Goal: Information Seeking & Learning: Learn about a topic

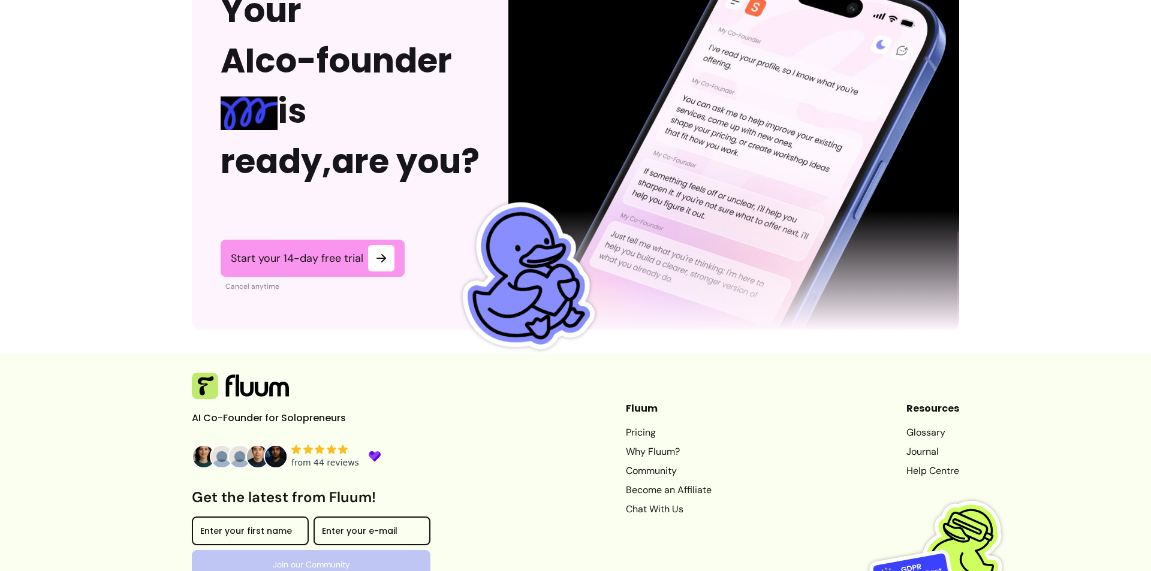
scroll to position [2947, 0]
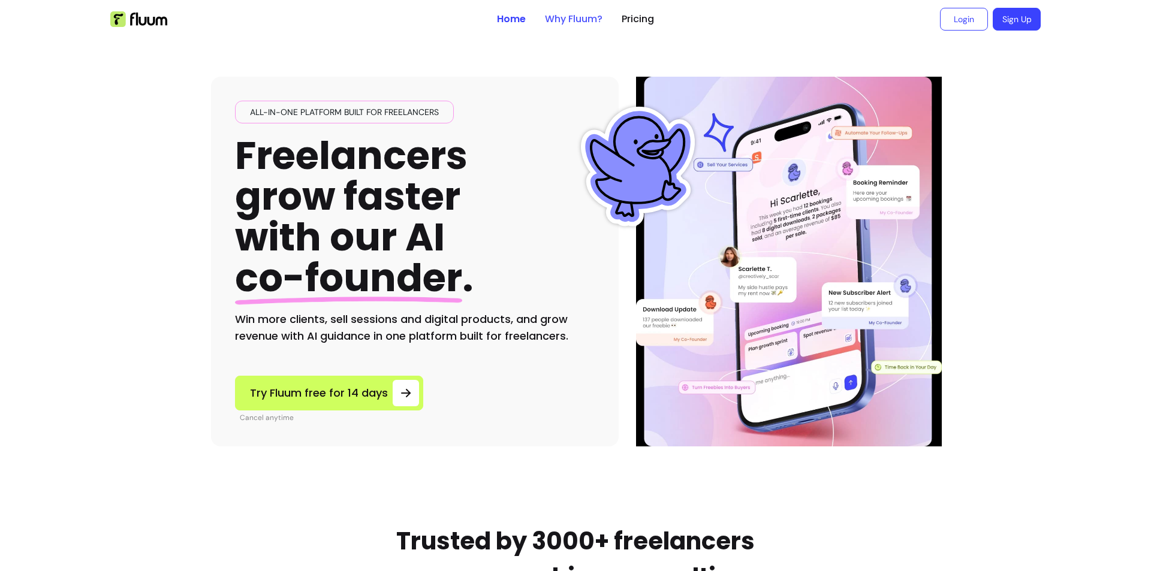
click at [545, 20] on link "Why Fluum?" at bounding box center [574, 19] width 58 height 14
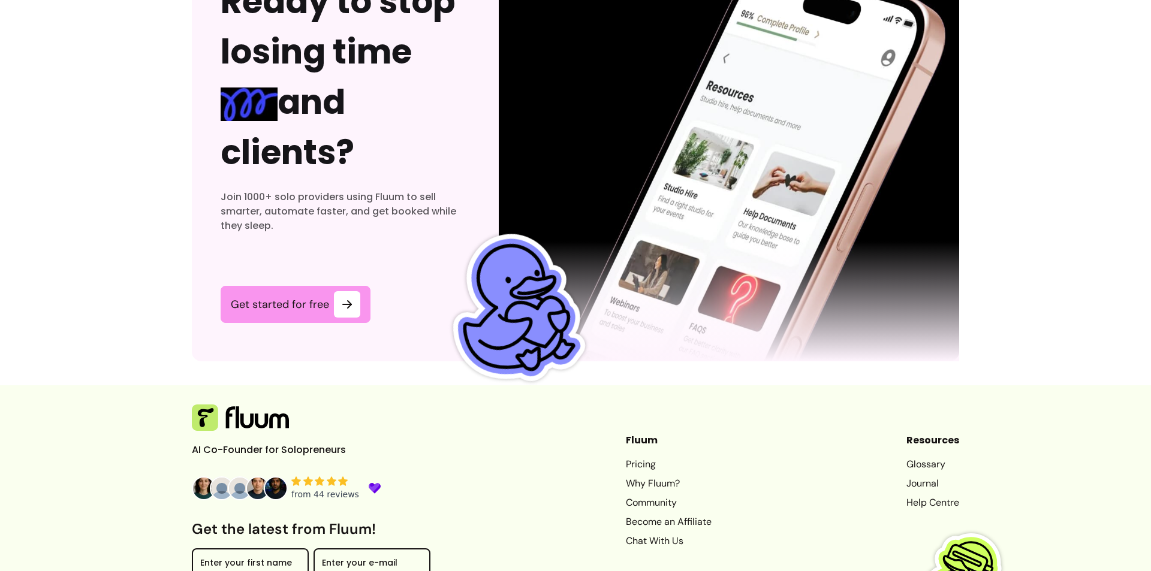
scroll to position [3673, 0]
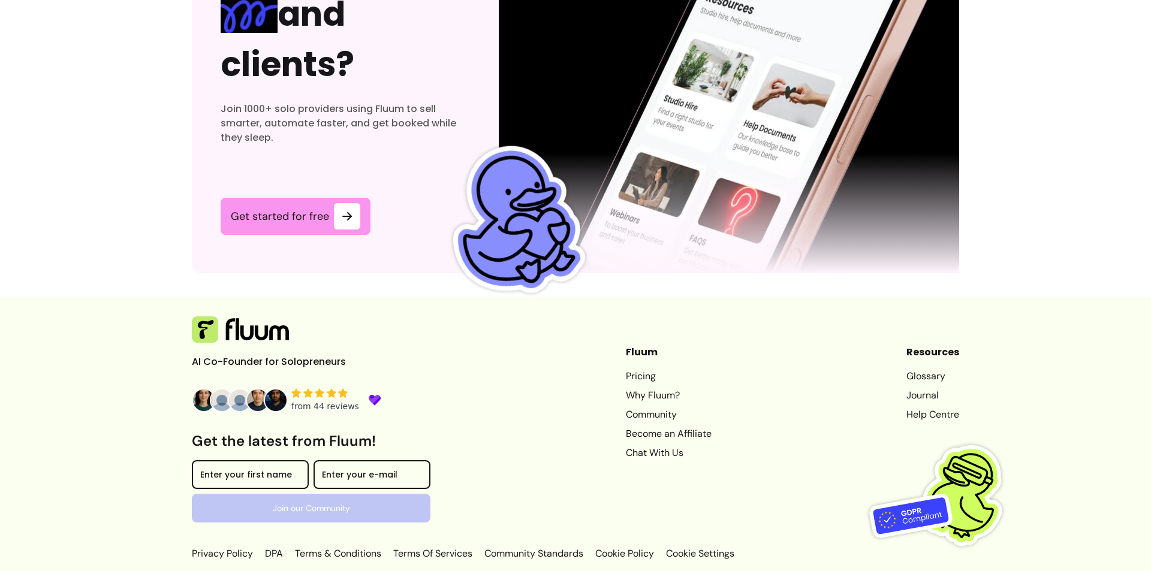
click at [639, 396] on link "Why Fluum?" at bounding box center [669, 395] width 86 height 14
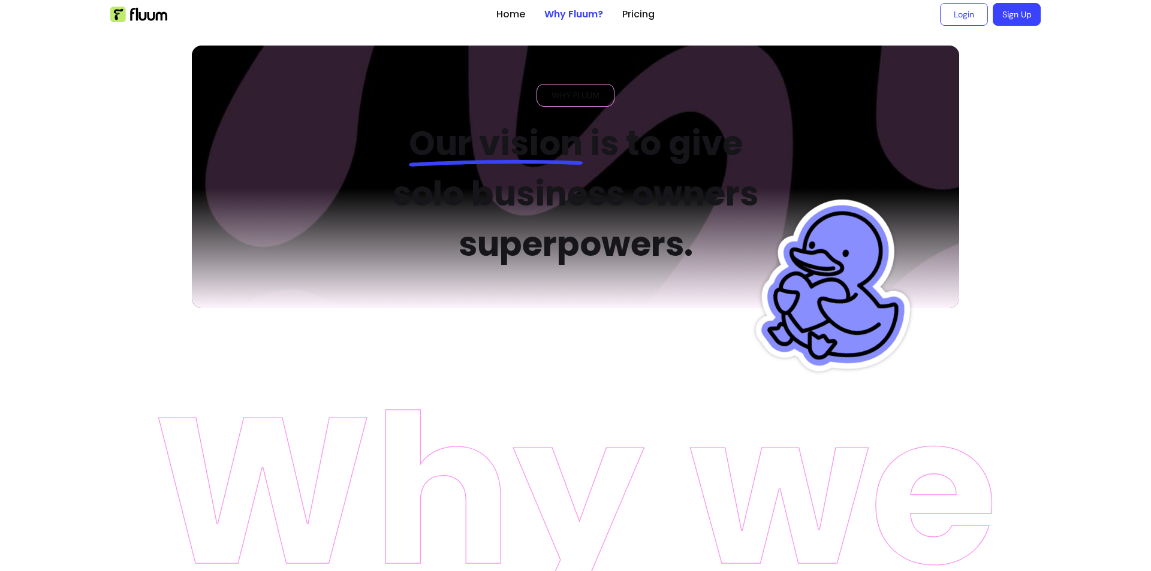
scroll to position [0, 0]
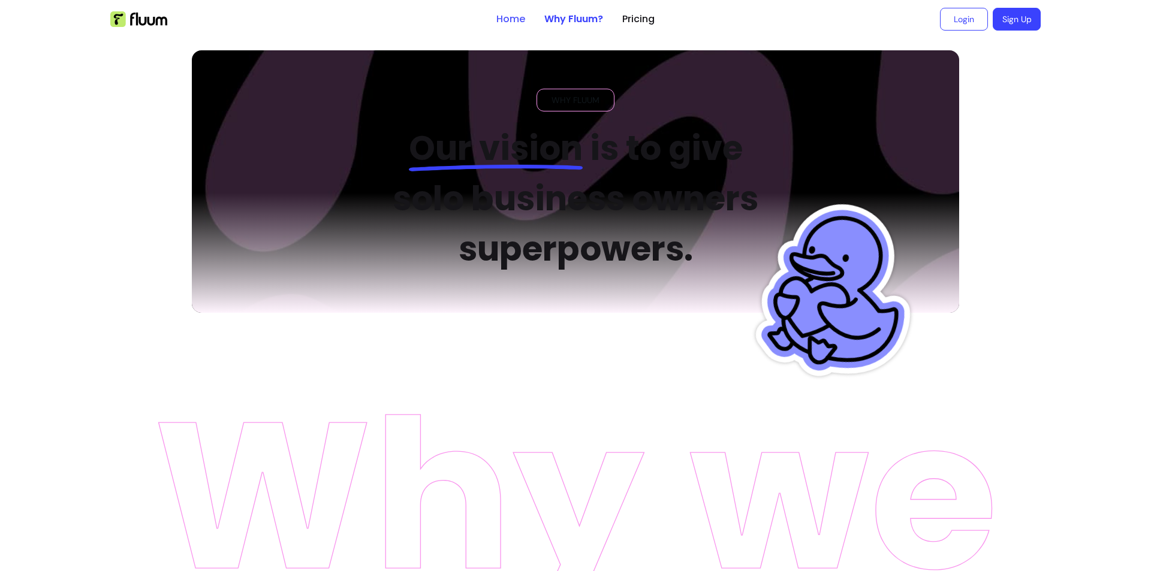
click at [509, 16] on link "Home" at bounding box center [510, 19] width 29 height 14
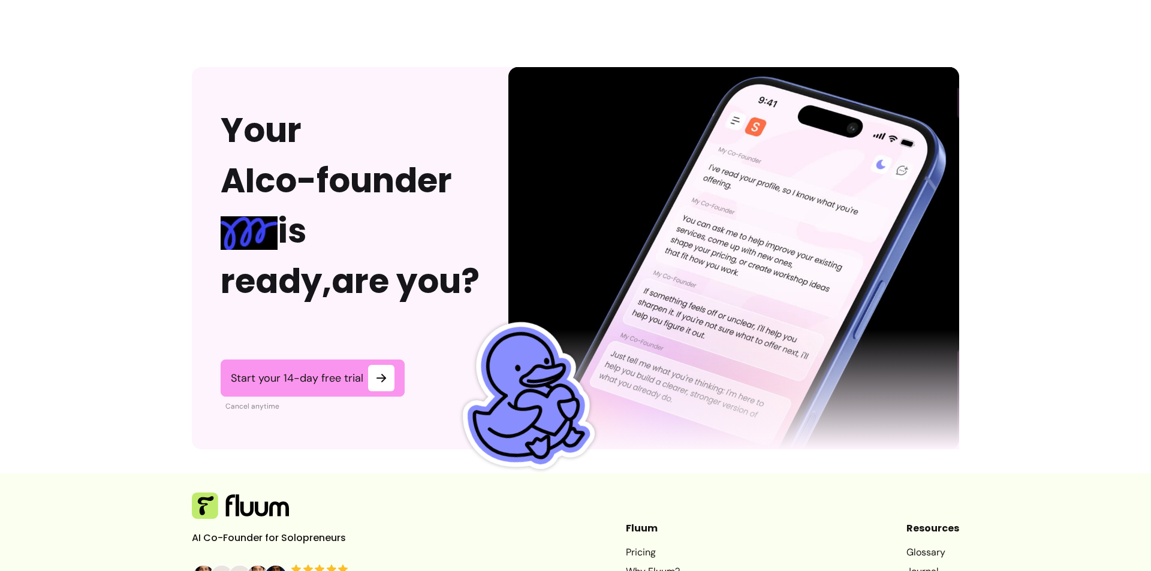
scroll to position [2947, 0]
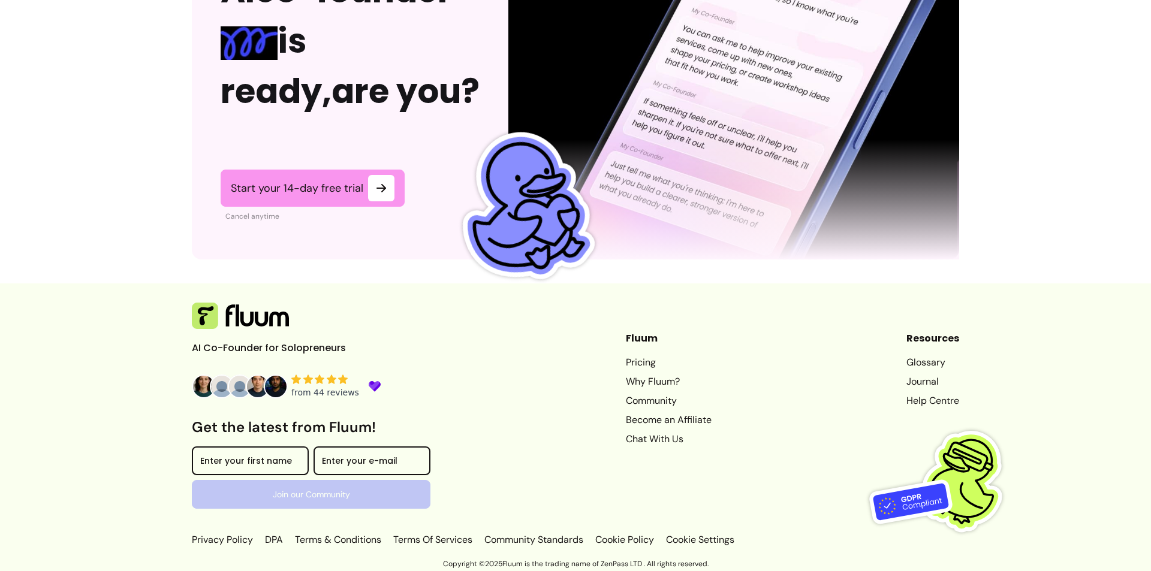
click at [194, 313] on img at bounding box center [240, 316] width 97 height 26
click at [947, 400] on link "Help Centre" at bounding box center [932, 401] width 53 height 14
click at [348, 184] on span "Start your 14-day free trial" at bounding box center [297, 188] width 128 height 14
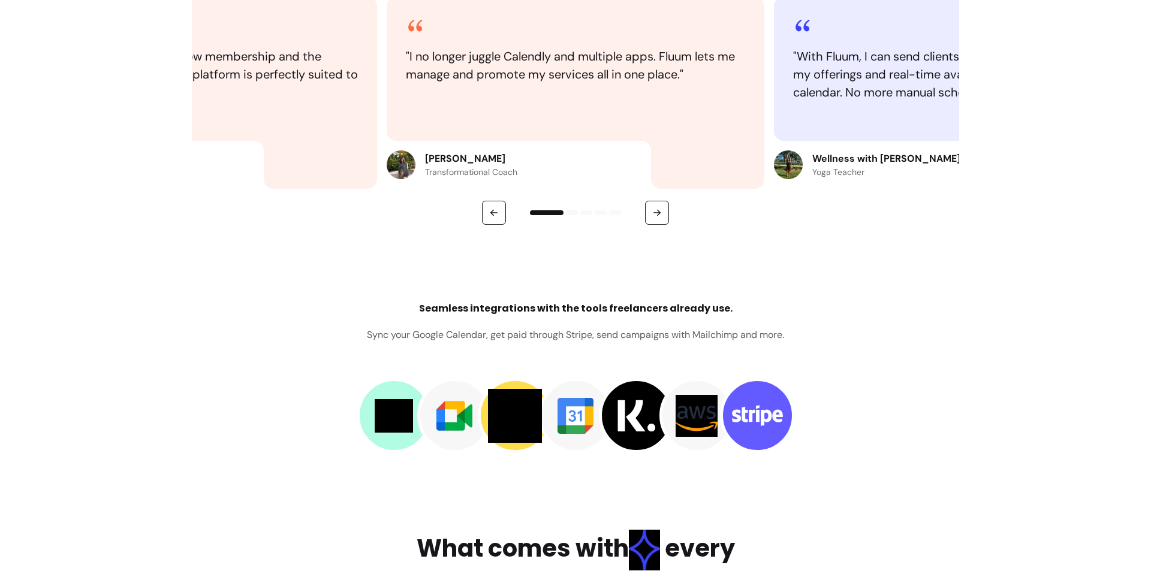
scroll to position [2097, 0]
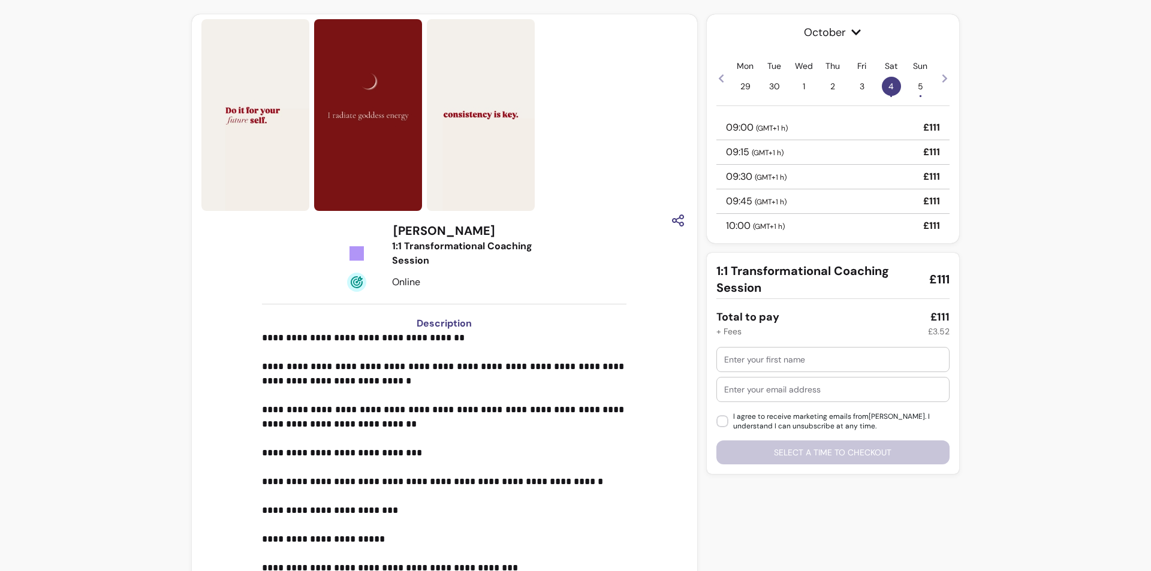
click at [465, 219] on div at bounding box center [444, 221] width 486 height 21
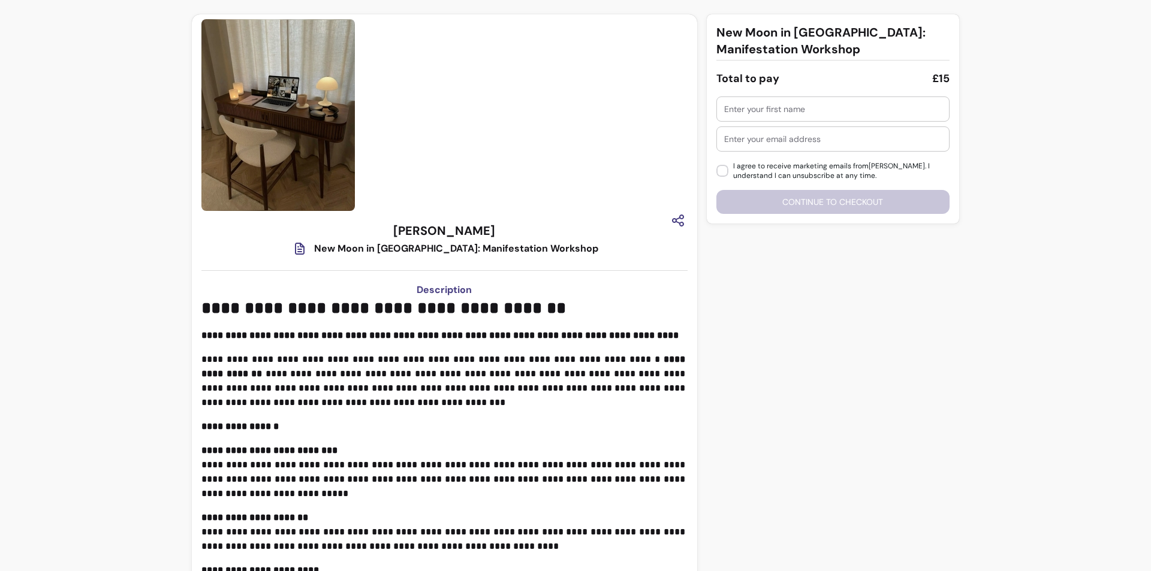
click at [412, 225] on h3 "[PERSON_NAME]" at bounding box center [444, 230] width 102 height 17
click at [307, 246] on icon at bounding box center [299, 249] width 14 height 14
click at [307, 248] on icon at bounding box center [299, 249] width 14 height 14
click at [406, 249] on div "New Moon in [GEOGRAPHIC_DATA]: Manifestation Workshop" at bounding box center [456, 249] width 284 height 14
drag, startPoint x: 388, startPoint y: 230, endPoint x: 511, endPoint y: 227, distance: 122.9
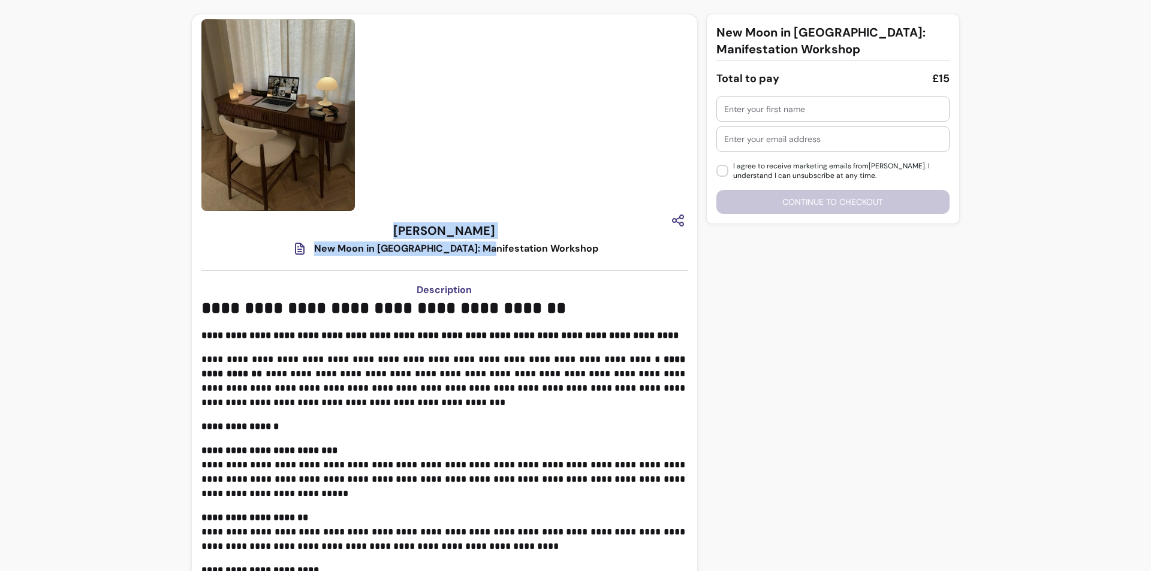
drag, startPoint x: 483, startPoint y: 229, endPoint x: 387, endPoint y: 234, distance: 96.0
copy h3 "[PERSON_NAME]"
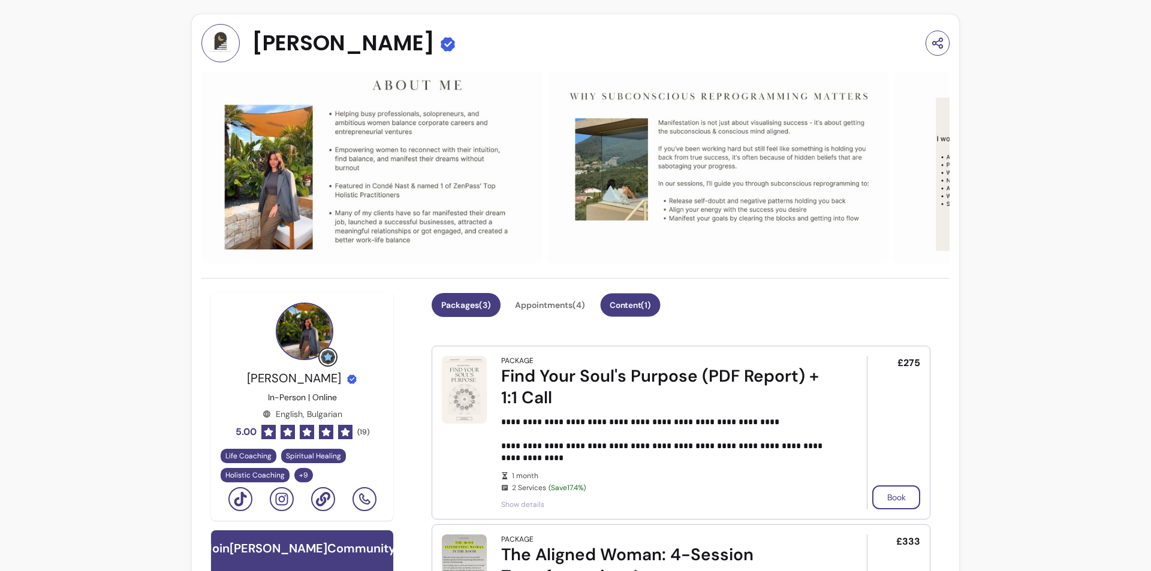
click at [660, 306] on button "Content ( 1 )" at bounding box center [630, 305] width 60 height 23
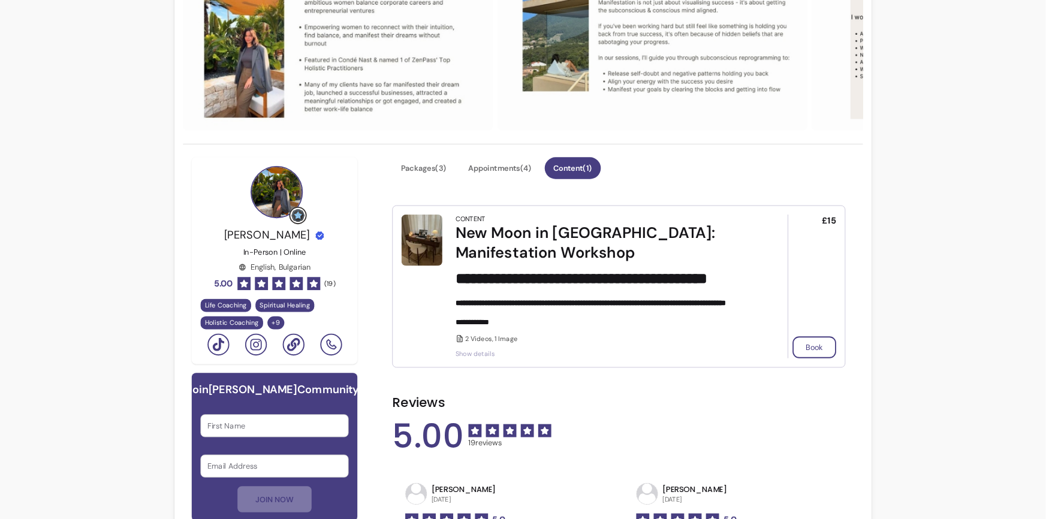
scroll to position [180, 0]
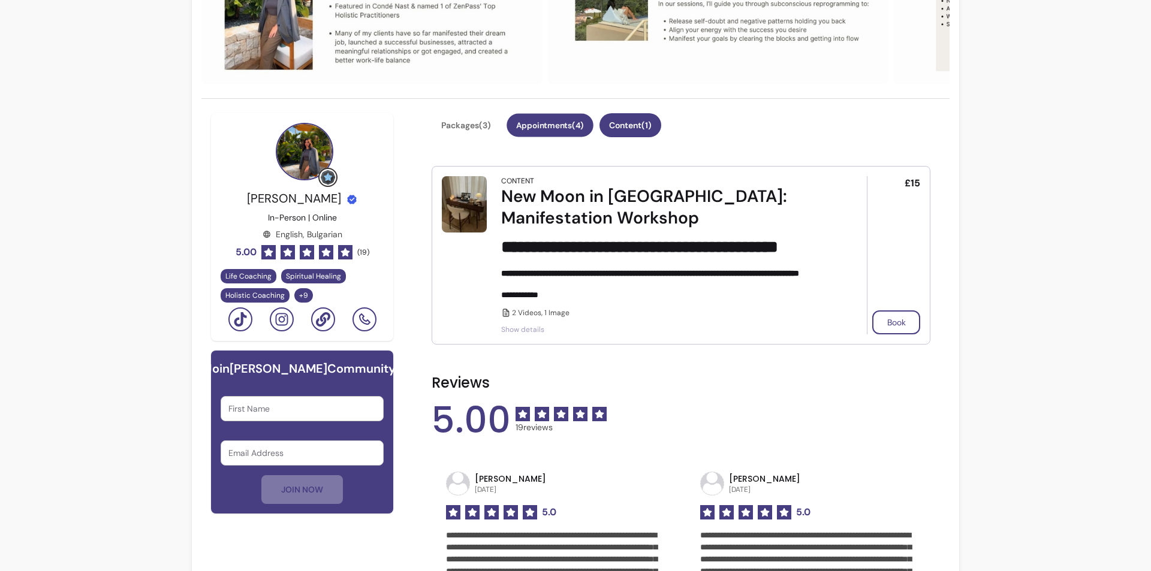
click at [547, 123] on button "Appointments ( 4 )" at bounding box center [549, 125] width 87 height 23
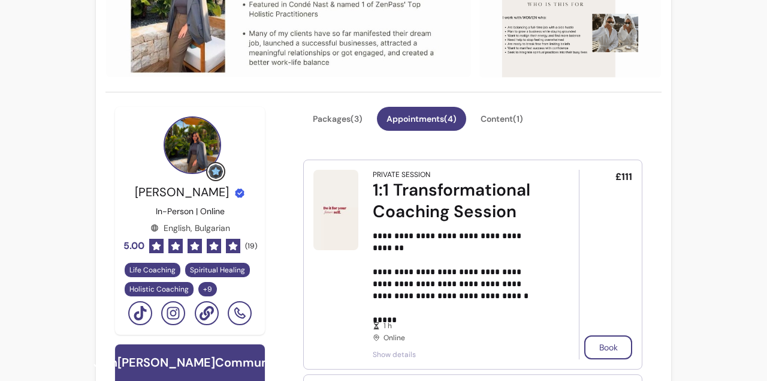
drag, startPoint x: 1103, startPoint y: 0, endPoint x: 592, endPoint y: 121, distance: 525.3
click at [592, 121] on div "Packages ( 3 ) Appointments ( 4 ) Content ( 1 )" at bounding box center [472, 126] width 339 height 38
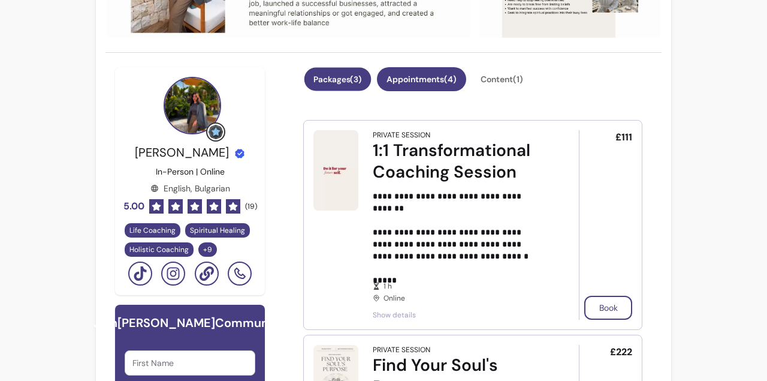
click at [330, 76] on button "Packages ( 3 )" at bounding box center [337, 79] width 67 height 23
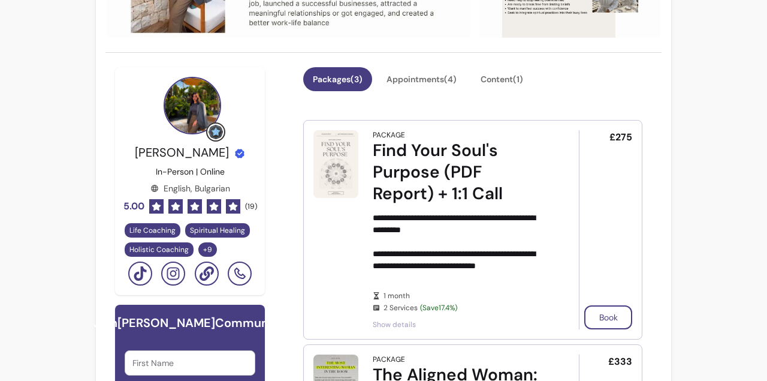
scroll to position [259, 0]
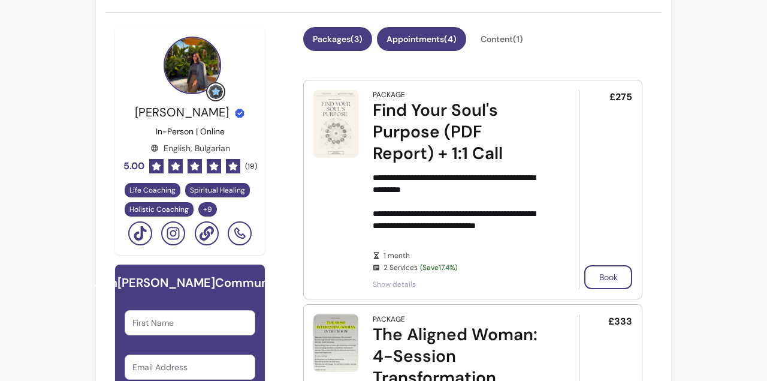
click at [405, 31] on button "Appointments ( 4 )" at bounding box center [421, 39] width 89 height 24
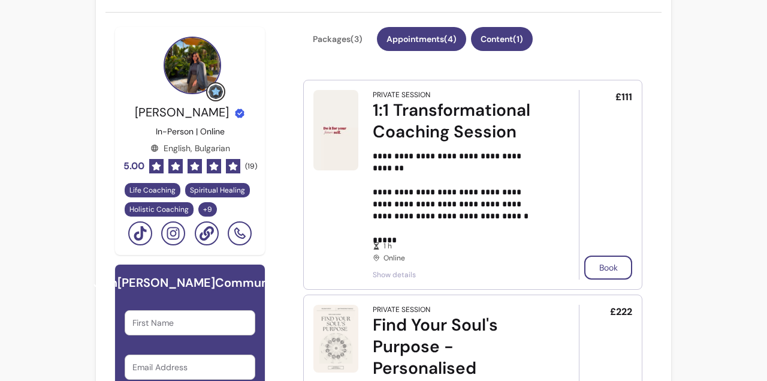
click at [488, 38] on button "Content ( 1 )" at bounding box center [502, 39] width 62 height 24
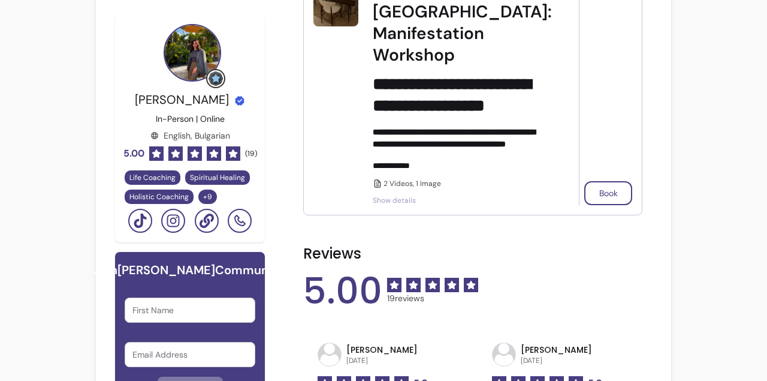
scroll to position [539, 0]
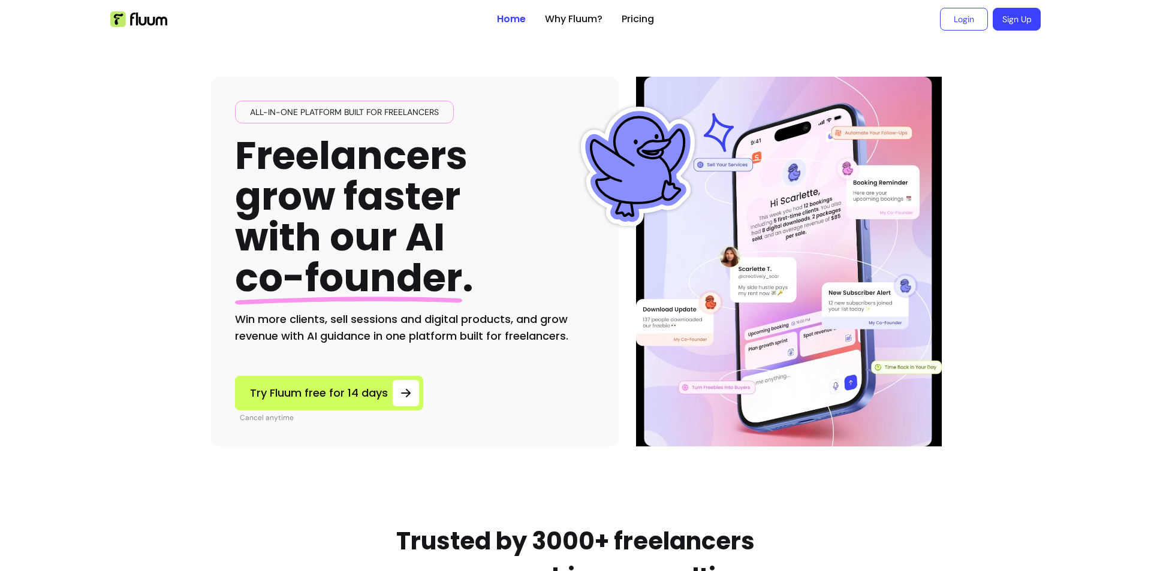
drag, startPoint x: 765, startPoint y: 0, endPoint x: 533, endPoint y: 141, distance: 271.1
click at [536, 146] on div "All-in-one platform built for freelancers Freelancers grow faster with our AI c…" at bounding box center [415, 223] width 360 height 244
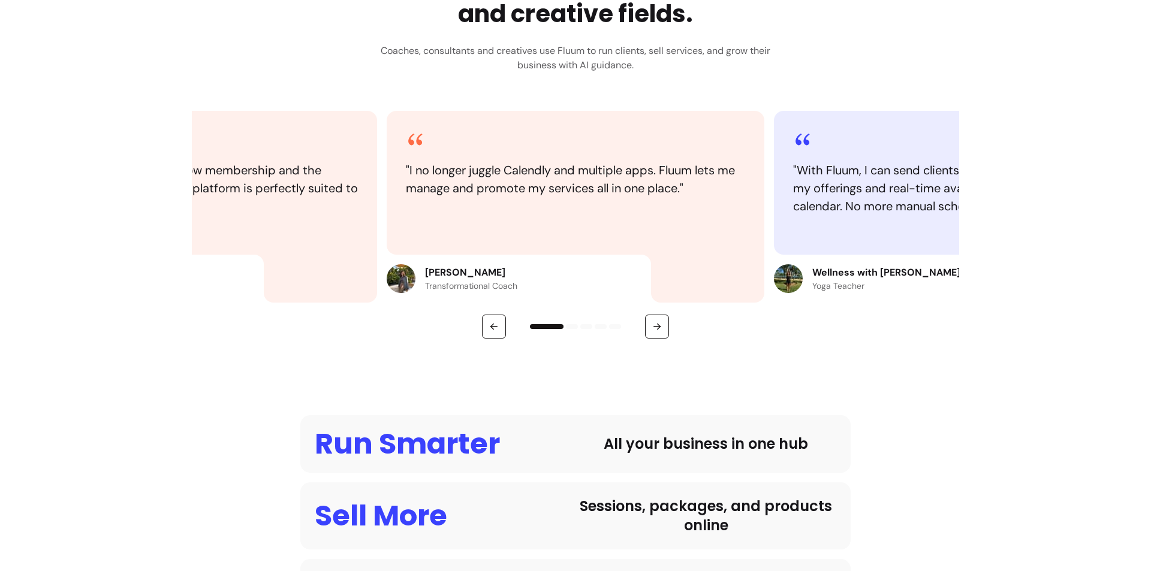
scroll to position [779, 0]
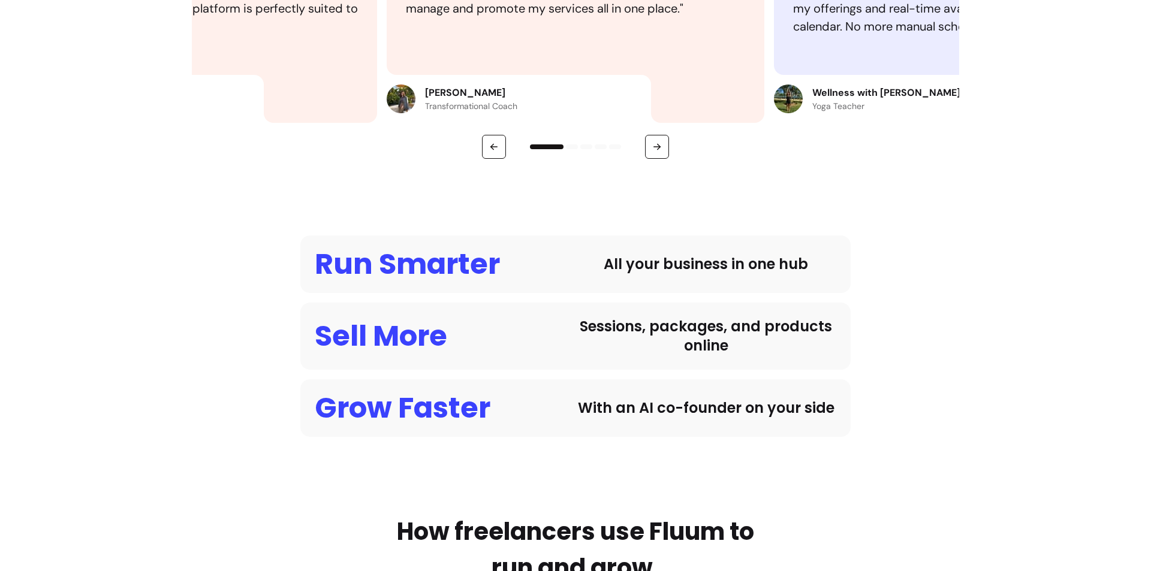
click at [665, 144] on div at bounding box center [575, 147] width 767 height 24
click at [657, 147] on button "button" at bounding box center [656, 146] width 23 height 23
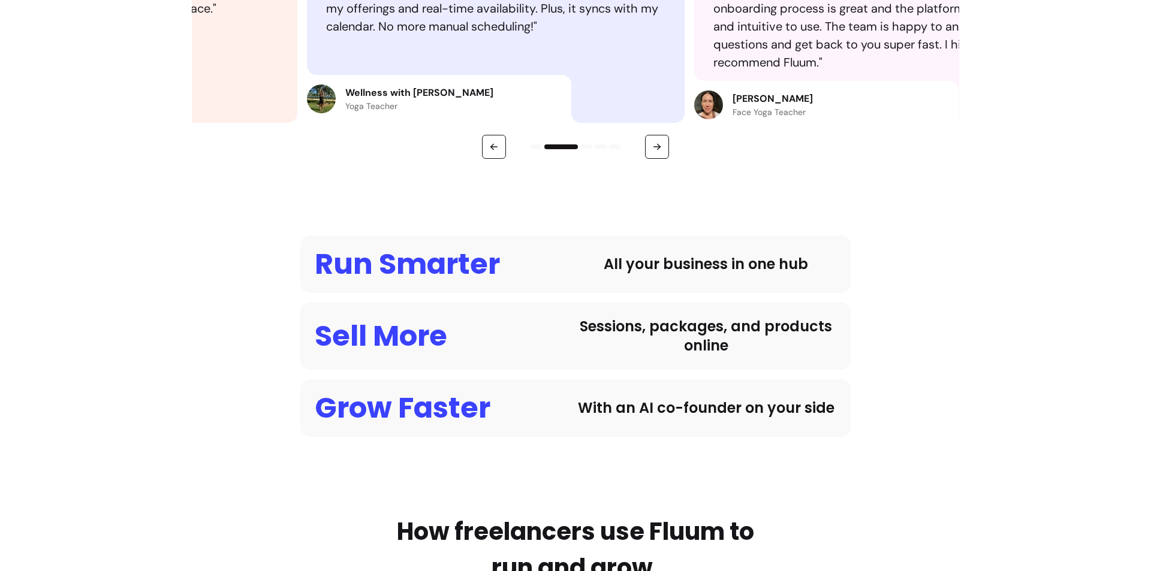
drag, startPoint x: 886, startPoint y: 99, endPoint x: 806, endPoint y: 96, distance: 79.8
click at [766, 96] on div "[PERSON_NAME] Face Yoga Teacher" at bounding box center [826, 105] width 264 height 48
click at [740, 96] on p "[PERSON_NAME]" at bounding box center [772, 99] width 80 height 14
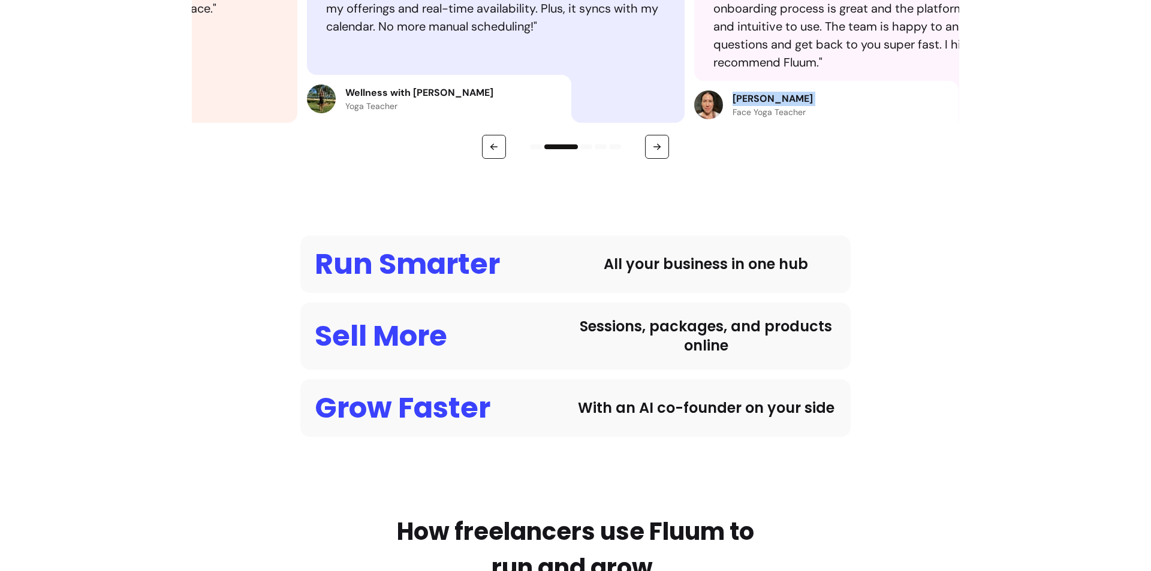
copy p "[PERSON_NAME]"
